Goal: Task Accomplishment & Management: Complete application form

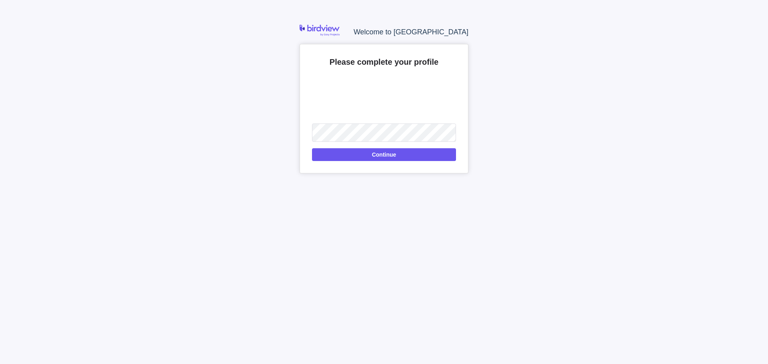
click at [355, 161] on div "Please complete your profile Upload Continue" at bounding box center [384, 109] width 169 height 130
click at [360, 157] on span "Continue" at bounding box center [384, 154] width 144 height 13
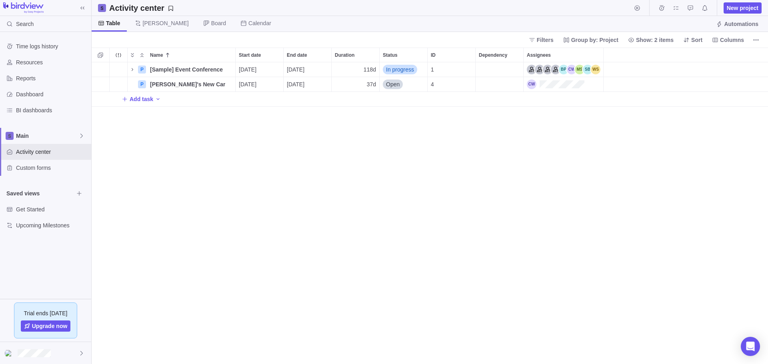
scroll to position [295, 670]
click at [740, 10] on span "New project" at bounding box center [743, 8] width 32 height 8
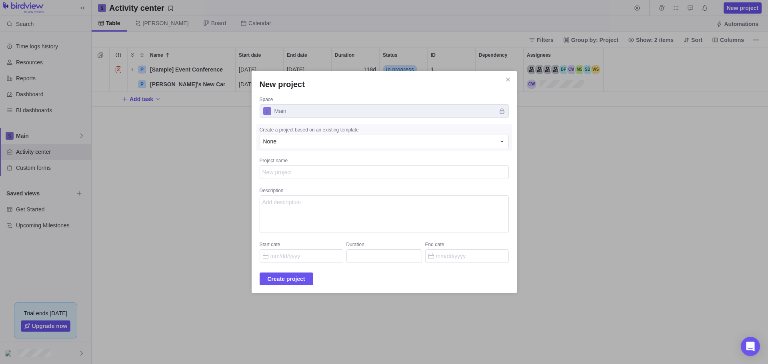
click at [342, 175] on textarea "Project name" at bounding box center [384, 173] width 249 height 14
type textarea "T"
type textarea "x"
type textarea "Te"
type textarea "x"
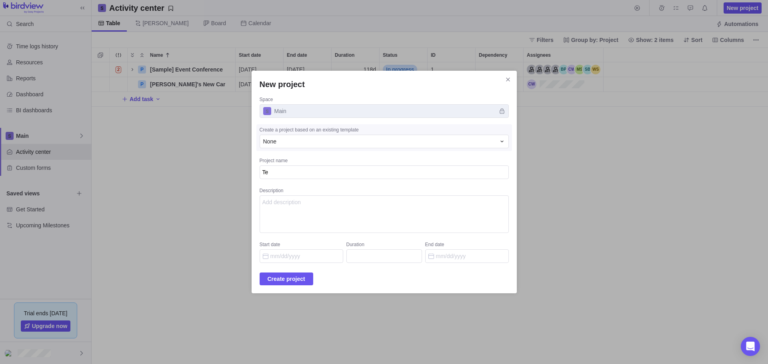
type textarea "Tes"
type textarea "x"
type textarea "Test"
type textarea "x"
type textarea "Test"
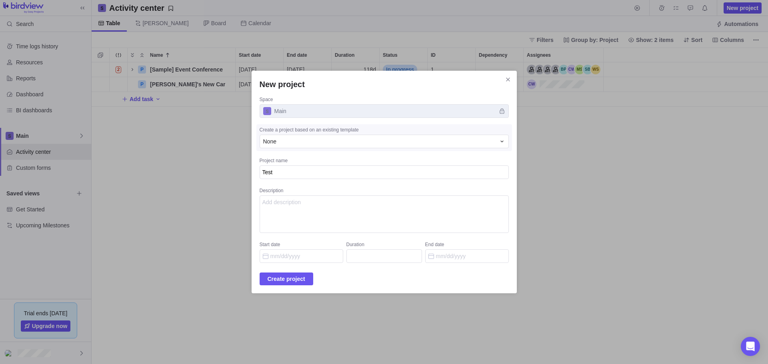
type textarea "x"
type textarea "Test -"
type textarea "x"
type textarea "Test -"
type textarea "x"
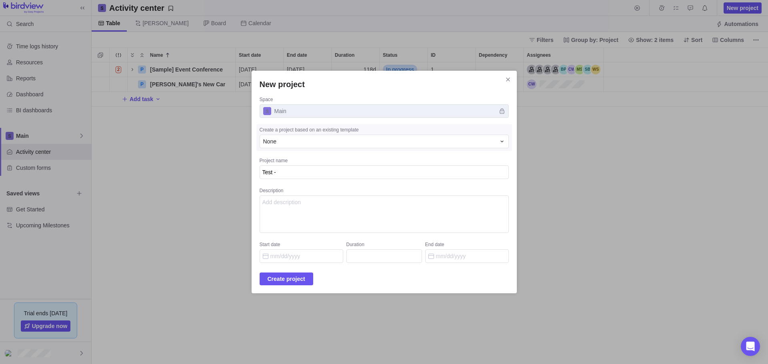
type textarea "Test - D"
type textarea "x"
type textarea "Test - Di"
type textarea "x"
type textarea "Test - Dig"
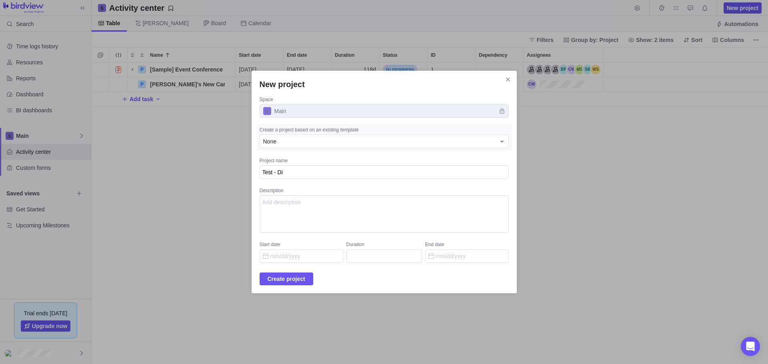
type textarea "x"
type textarea "Test - Digi"
type textarea "x"
type textarea "Test - Digit"
type textarea "x"
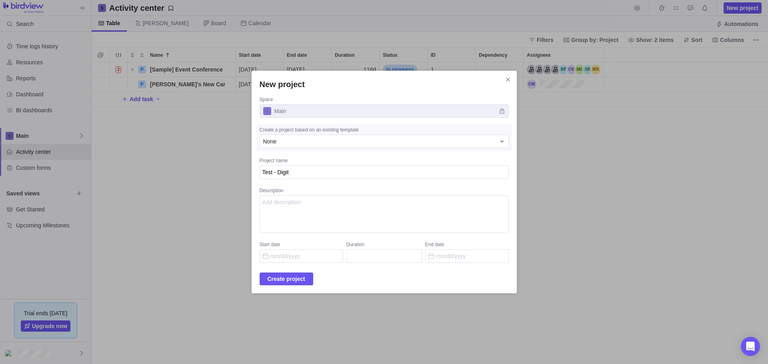
type textarea "Test - Digita"
type textarea "x"
type textarea "Test - Digital"
type textarea "x"
type textarea "Test - Digital"
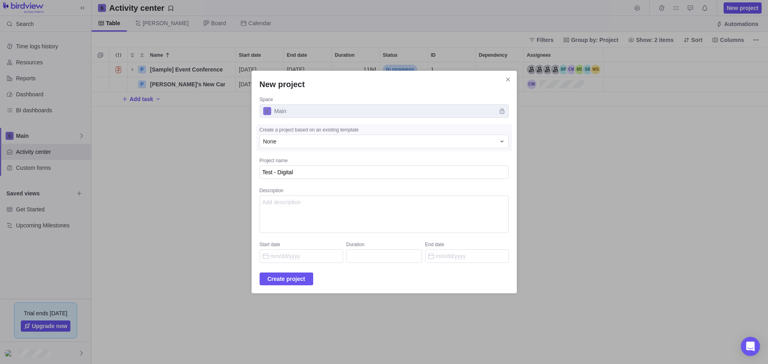
type textarea "x"
type textarea "Test - Digital C"
type textarea "x"
type textarea "Test - Digital Ch"
type textarea "x"
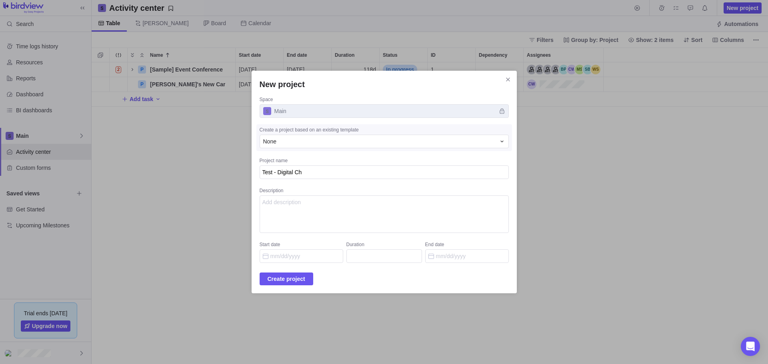
type textarea "Test - Digital Cha"
type textarea "x"
type textarea "Test - Digital Chat"
type textarea "x"
type textarea "Test - Digital Chata"
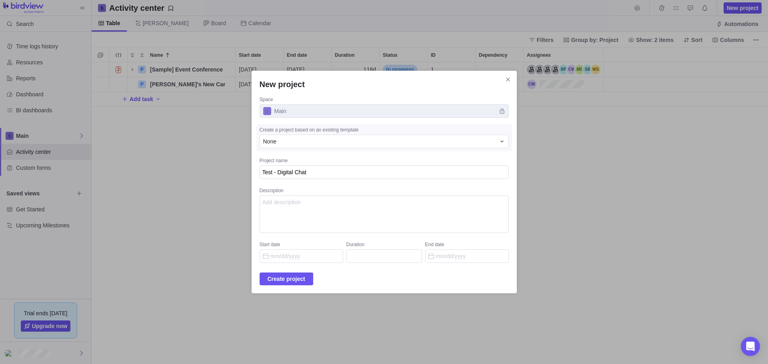
type textarea "x"
type textarea "Test - Digital Chatar"
type textarea "x"
type textarea "Test - Digital Chata"
type textarea "x"
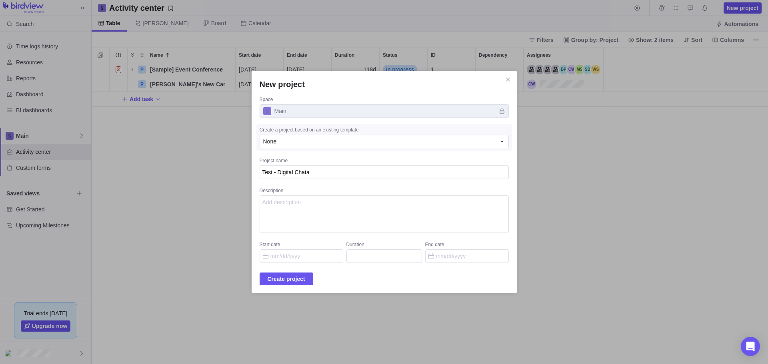
type textarea "Test - Digital Chat"
type textarea "x"
type textarea "Test - Digital Chatt"
type textarea "x"
type textarea "Test - Digital Chatt"
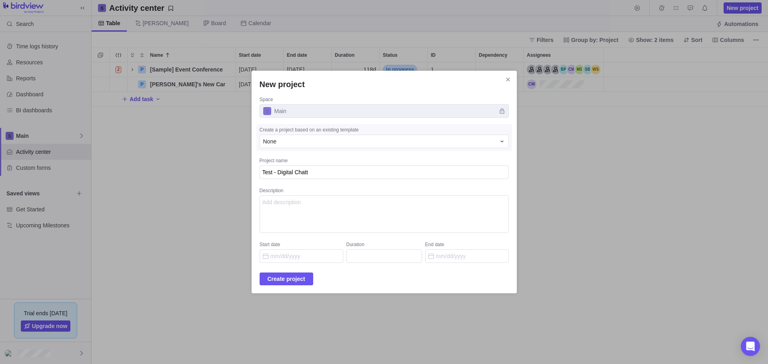
type textarea "x"
type textarea "Test - Digital Chatt"
type textarea "x"
type textarea "Test - Digital Chat"
type textarea "x"
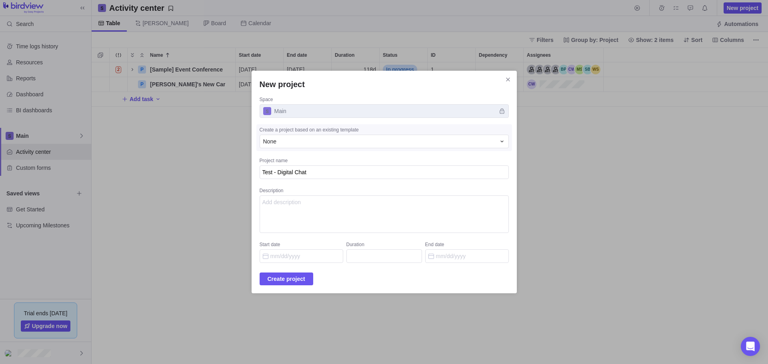
type textarea "Test - Digital Cha"
type textarea "x"
type textarea "Test - Digital Char"
type textarea "x"
type textarea "Test - Digital Chart"
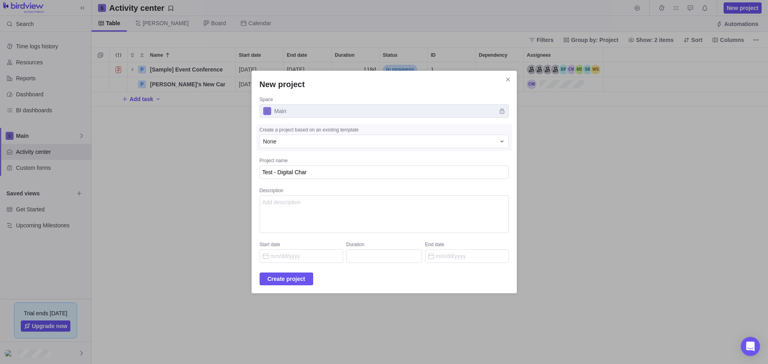
type textarea "x"
type textarea "Test - Digital Chart"
type textarea "x"
type textarea "Test - Digital Chart R"
type textarea "x"
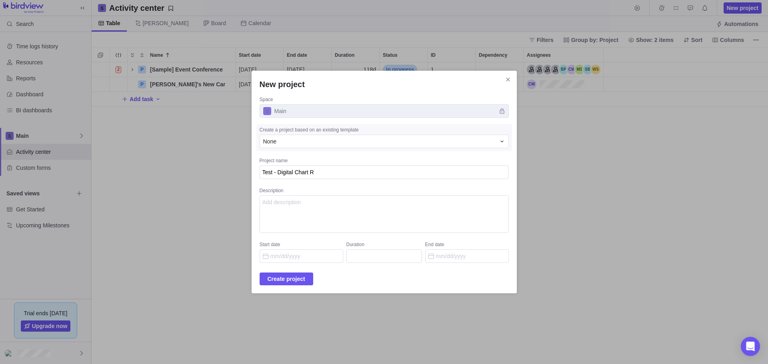
type textarea "Test - Digital Chart Re"
type textarea "x"
type textarea "Test - Digital Chart Rec"
type textarea "x"
type textarea "Test - Digital Chart Reco"
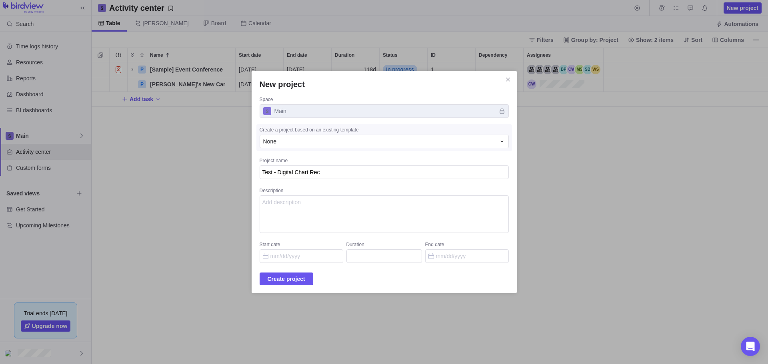
type textarea "x"
type textarea "Test - Digital Chart Recor"
type textarea "x"
type textarea "Test - Digital Chart Record"
type textarea "x"
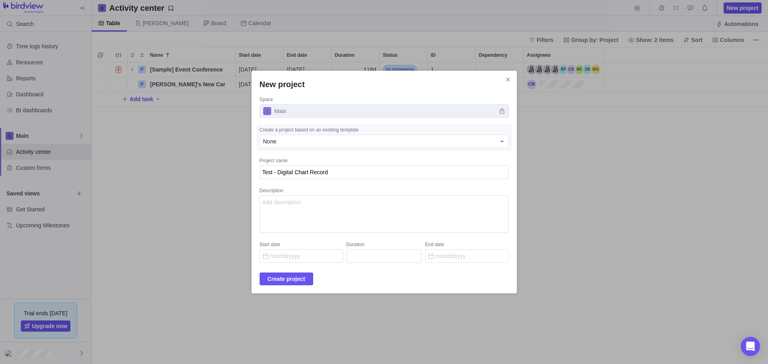
type textarea "Test - Digital Chart Recorde"
type textarea "x"
type textarea "Test - Digital Chart Recorder"
type textarea "x"
type textarea "Test - Digital Chart Recorders"
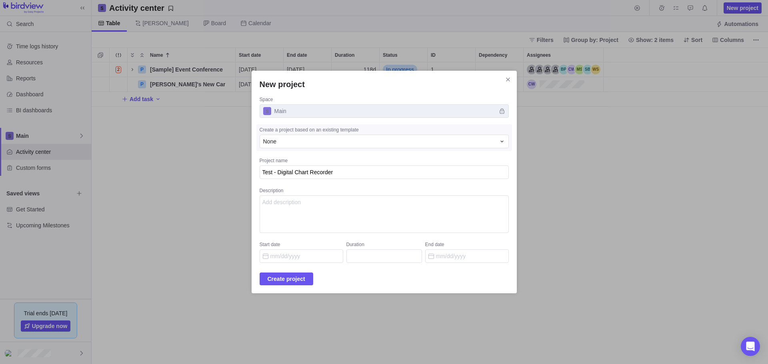
type textarea "x"
type textarea "Test - Digital Chart Recorders"
type textarea "x"
type textarea "Test - Digital Chart Recorders W"
type textarea "x"
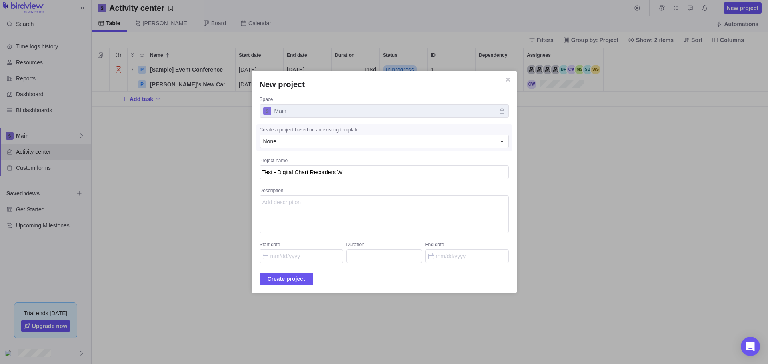
type textarea "Test - Digital Chart Recorders WR"
type textarea "x"
type textarea "Test - Digital Chart Recorders WRN"
type textarea "x"
type textarea "Test - Digital Chart Recorders WRN"
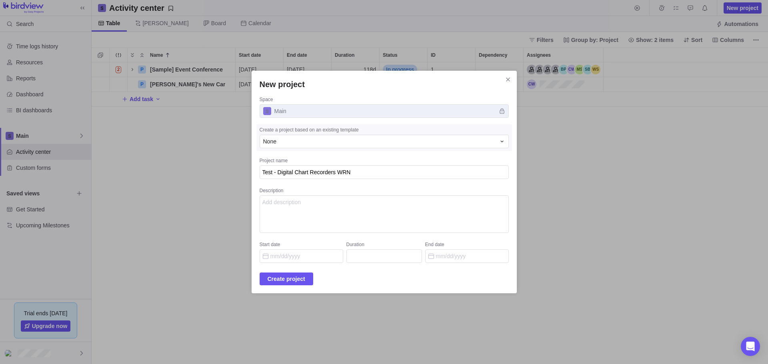
type textarea "x"
type textarea "Test - Digital Chart Recorders WRN"
type textarea "x"
click at [367, 144] on div "None" at bounding box center [379, 142] width 232 height 8
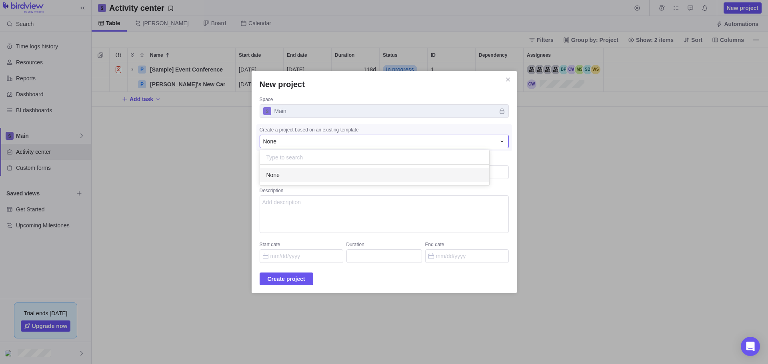
click at [314, 224] on div "New project Space Main Create a project based on an existing template None None…" at bounding box center [384, 182] width 768 height 364
click at [317, 219] on textarea "Description" at bounding box center [384, 215] width 249 height 38
type textarea "Testing Birdview"
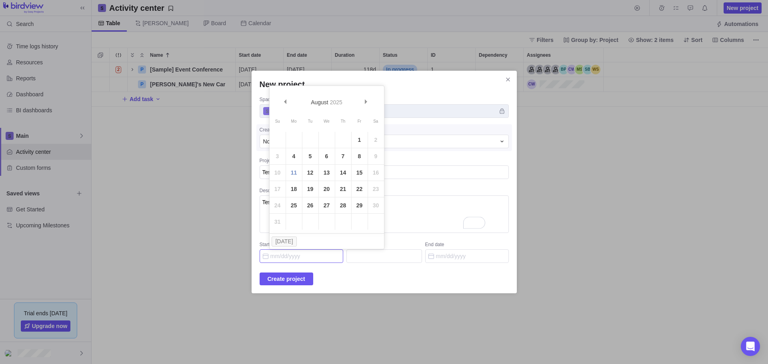
click at [306, 257] on input "Start date" at bounding box center [302, 257] width 84 height 14
click at [354, 140] on link "1" at bounding box center [360, 140] width 16 height 16
type input "[DATE]"
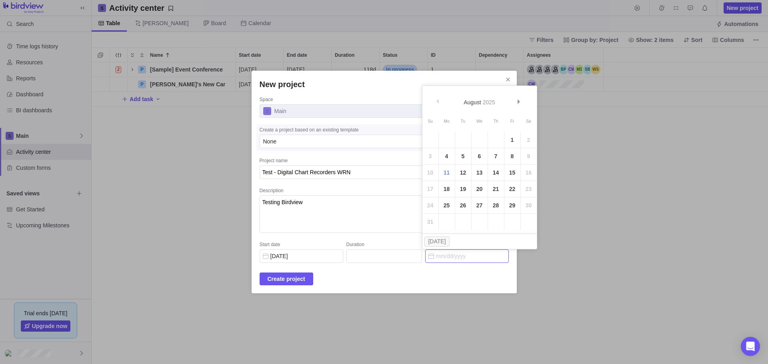
click at [436, 254] on input "End date" at bounding box center [467, 257] width 84 height 14
click at [518, 103] on span "Next" at bounding box center [519, 102] width 4 height 4
click at [437, 101] on span "Prev" at bounding box center [438, 102] width 4 height 4
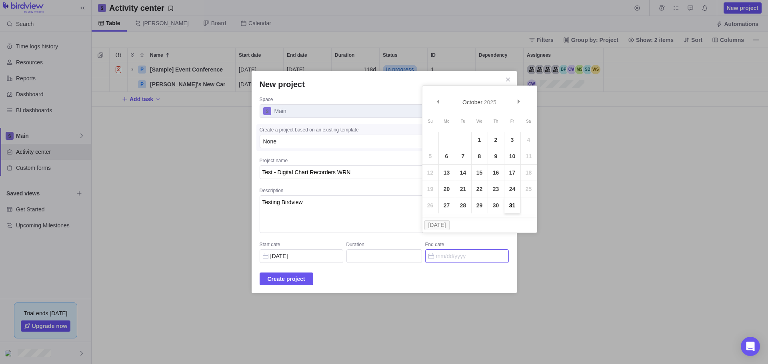
click at [510, 202] on link "31" at bounding box center [512, 206] width 16 height 16
type input "66"
type input "[DATE]"
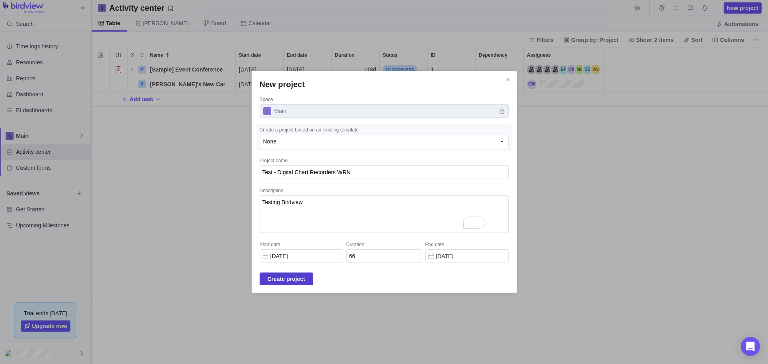
click at [305, 280] on span "Create project" at bounding box center [287, 279] width 38 height 10
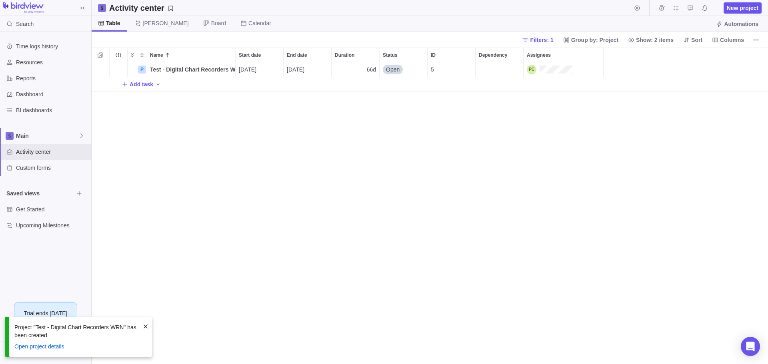
scroll to position [295, 670]
click at [131, 82] on span "Add task" at bounding box center [142, 84] width 24 height 8
click at [196, 132] on div "Name Start date End date Duration Status ID Dependency Assignees P Test - Digit…" at bounding box center [430, 206] width 676 height 317
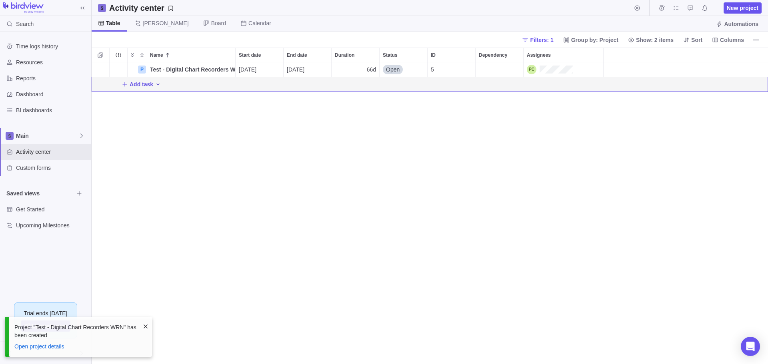
click at [159, 85] on icon "Add activity" at bounding box center [158, 84] width 6 height 6
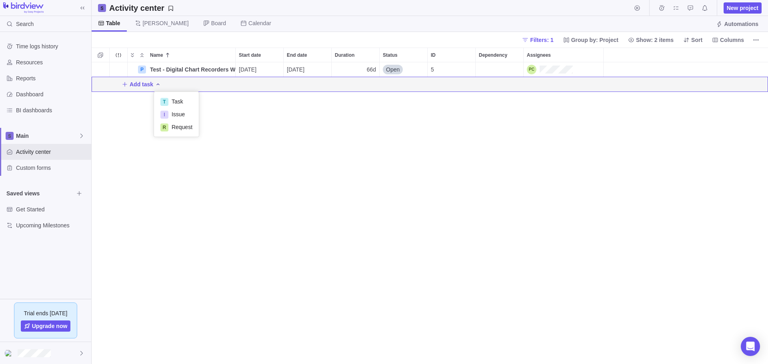
click at [220, 180] on div "Name Start date End date Duration Status ID Dependency Assignees P Test - Digit…" at bounding box center [430, 206] width 676 height 317
